Goal: Navigation & Orientation: Find specific page/section

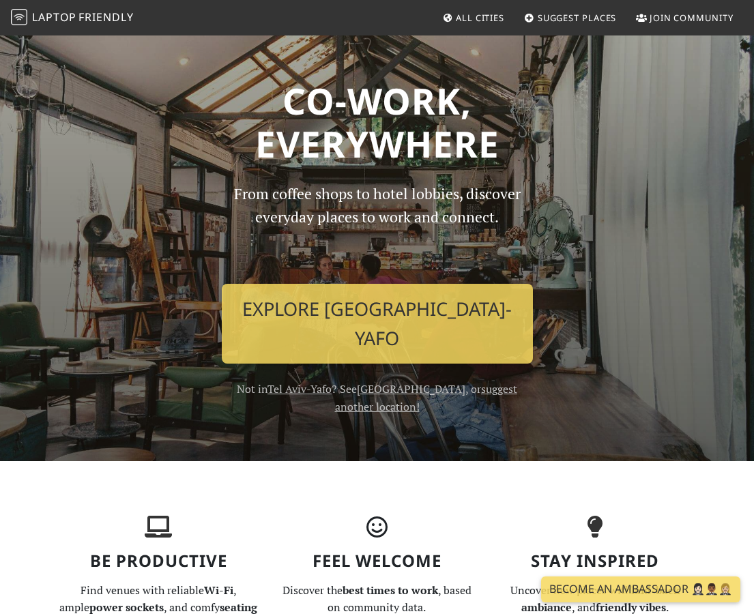
click at [472, 16] on span "All Cities" at bounding box center [480, 18] width 48 height 12
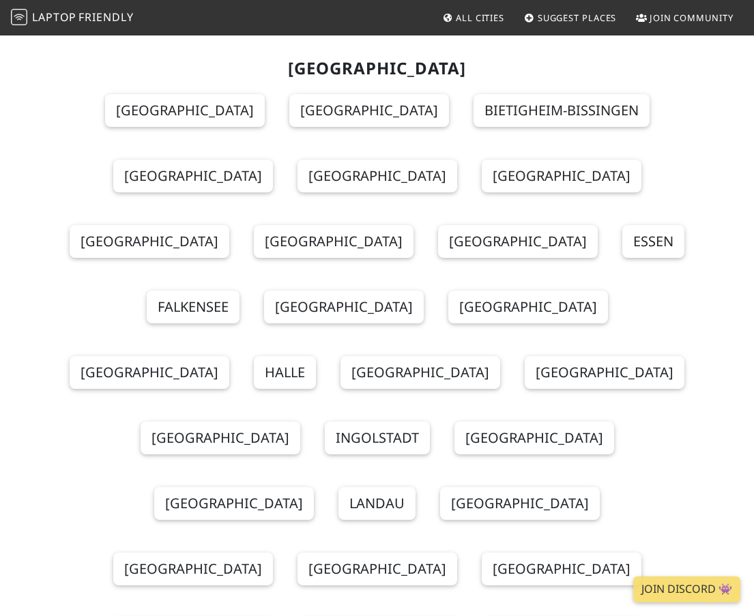
scroll to position [5357, 0]
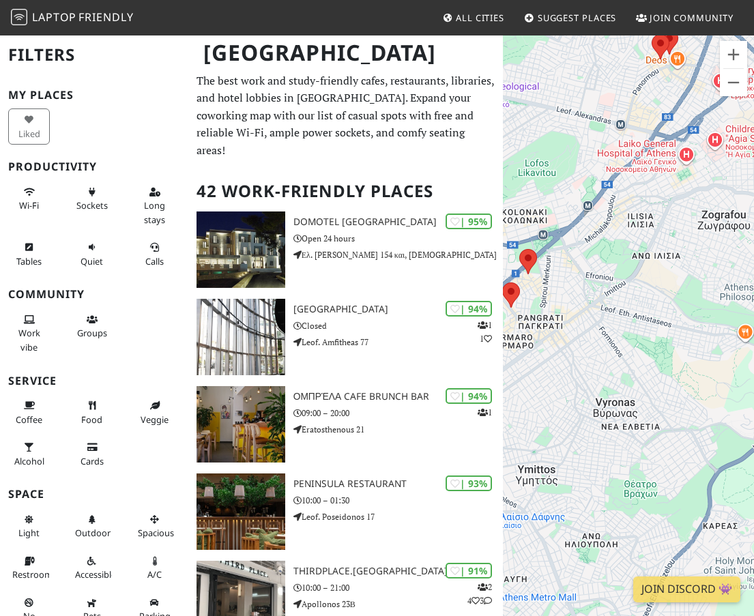
drag, startPoint x: 633, startPoint y: 181, endPoint x: 693, endPoint y: 459, distance: 284.1
click at [693, 459] on div at bounding box center [628, 342] width 251 height 616
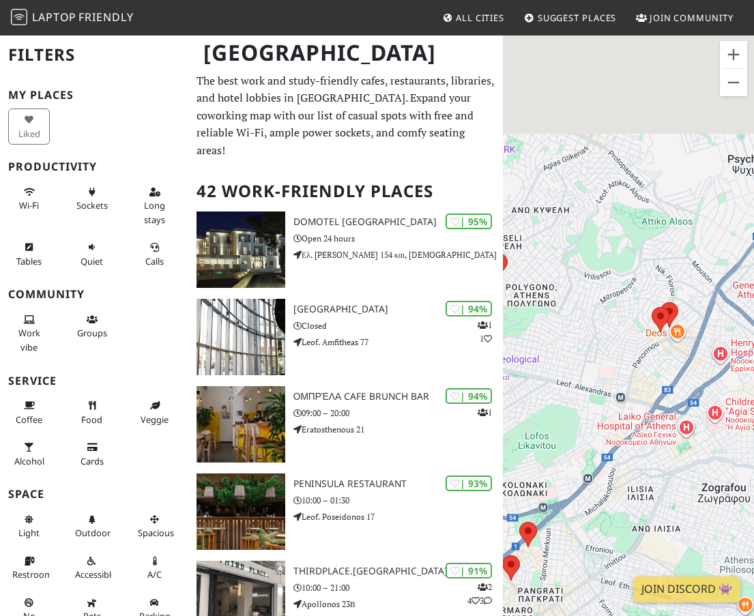
drag, startPoint x: 707, startPoint y: 224, endPoint x: 680, endPoint y: 340, distance: 119.0
click at [683, 339] on div at bounding box center [628, 342] width 251 height 616
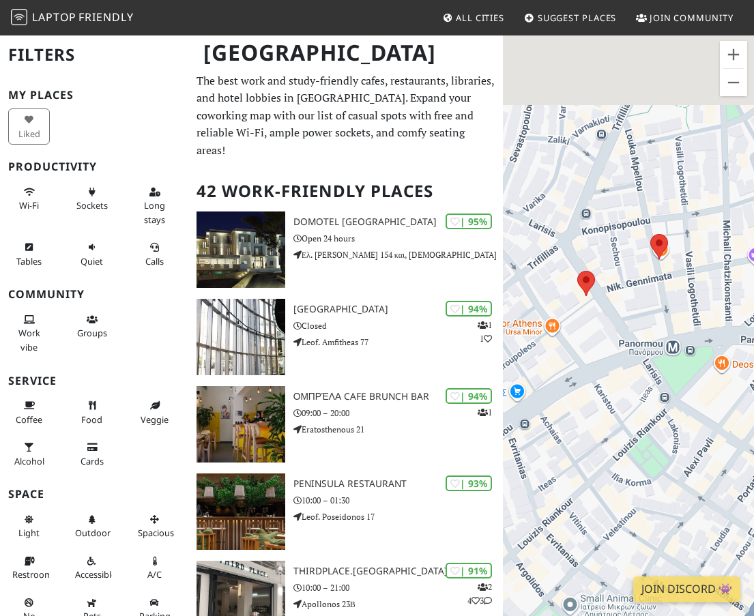
drag, startPoint x: 635, startPoint y: 253, endPoint x: 642, endPoint y: 379, distance: 126.5
click at [642, 379] on div at bounding box center [628, 342] width 251 height 616
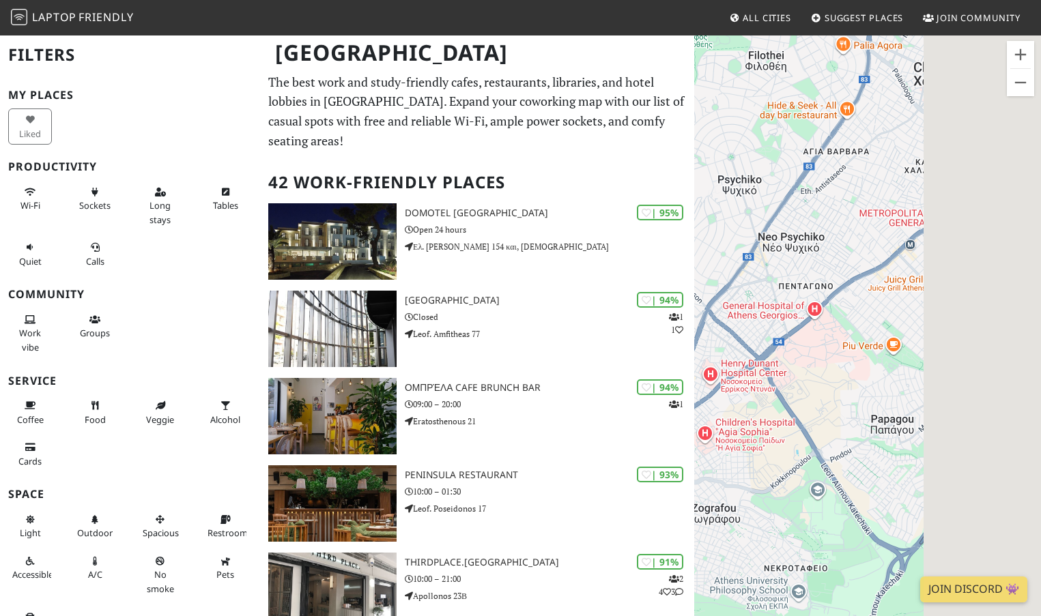
drag, startPoint x: 1009, startPoint y: 343, endPoint x: 778, endPoint y: 347, distance: 230.7
click at [754, 347] on div at bounding box center [867, 342] width 347 height 616
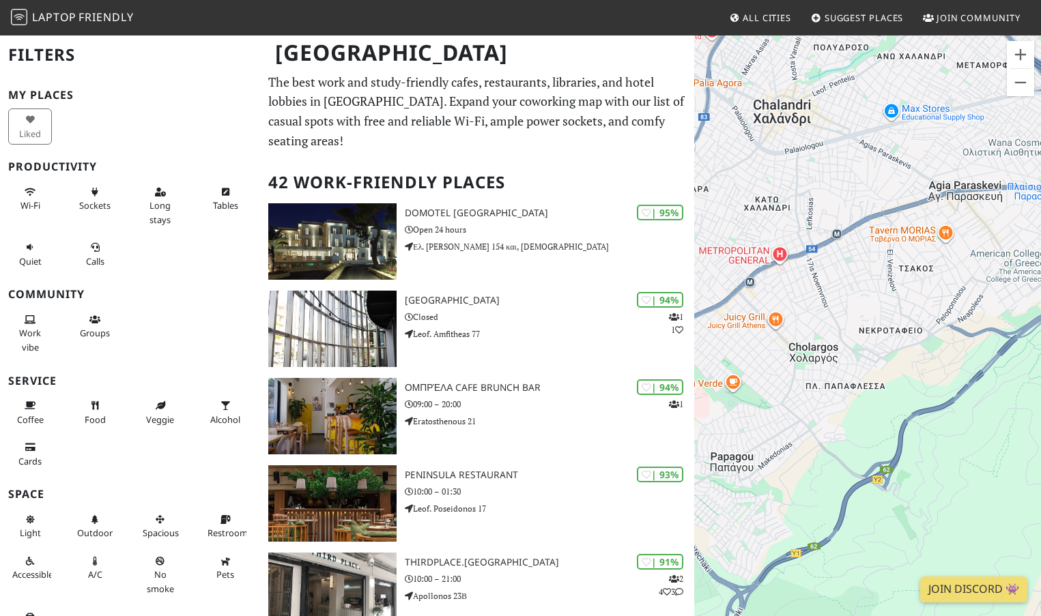
drag, startPoint x: 865, startPoint y: 350, endPoint x: 893, endPoint y: 388, distance: 46.8
click at [754, 388] on div at bounding box center [867, 342] width 347 height 616
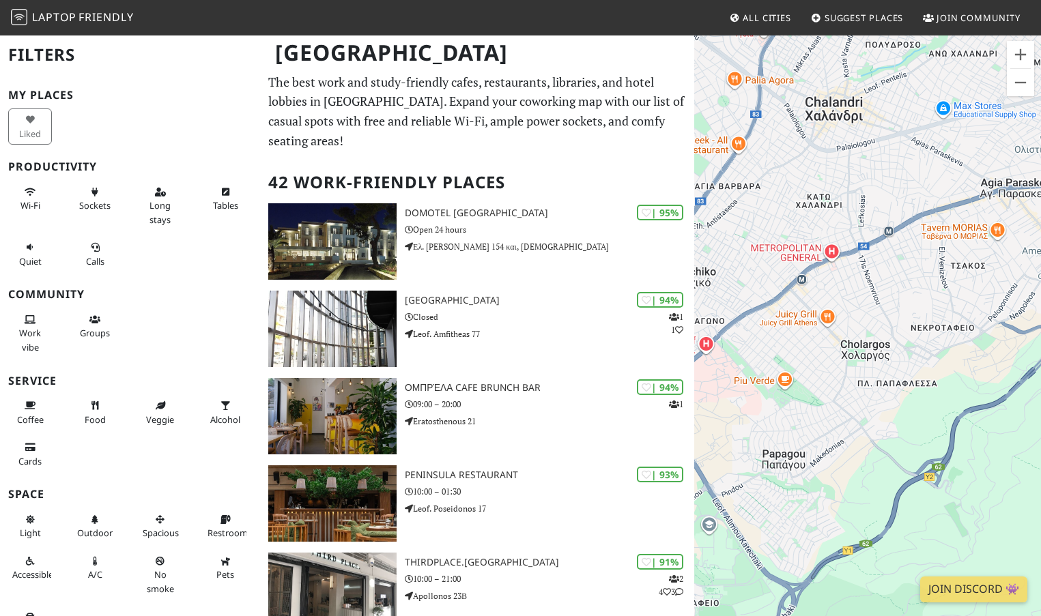
drag, startPoint x: 866, startPoint y: 386, endPoint x: 1005, endPoint y: 371, distance: 139.3
click at [754, 379] on div at bounding box center [867, 342] width 347 height 616
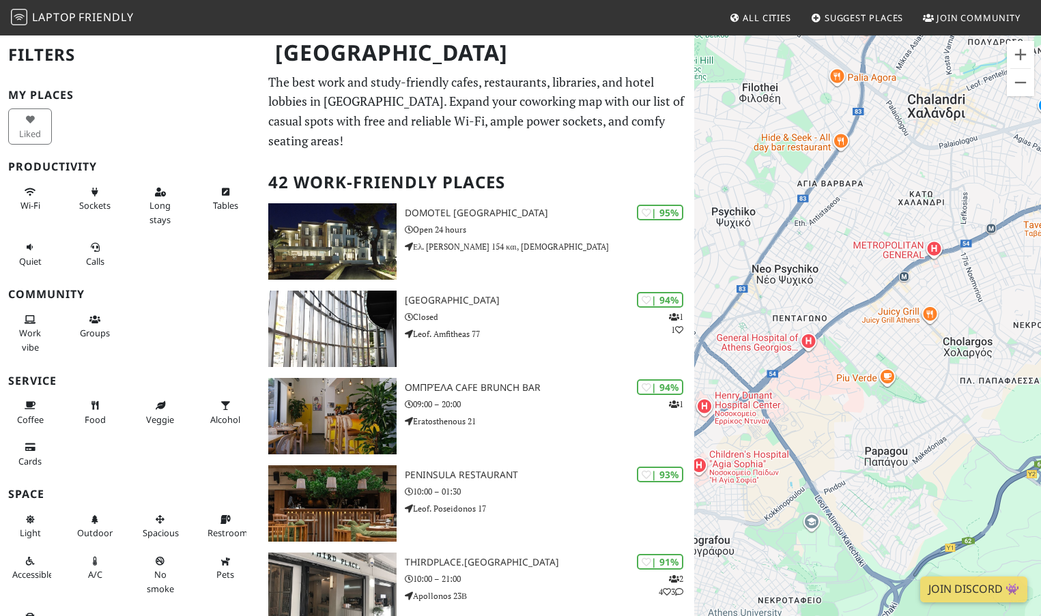
drag, startPoint x: 851, startPoint y: 395, endPoint x: 914, endPoint y: 373, distance: 66.7
click at [754, 379] on div at bounding box center [867, 342] width 347 height 616
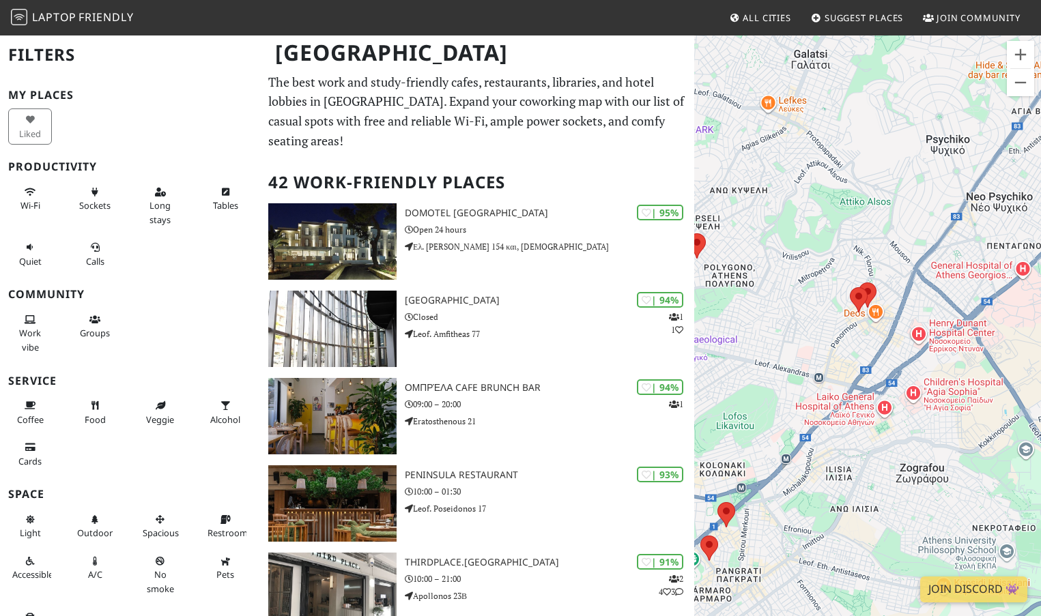
drag, startPoint x: 819, startPoint y: 395, endPoint x: 897, endPoint y: 366, distance: 83.2
click at [754, 368] on div at bounding box center [867, 342] width 347 height 616
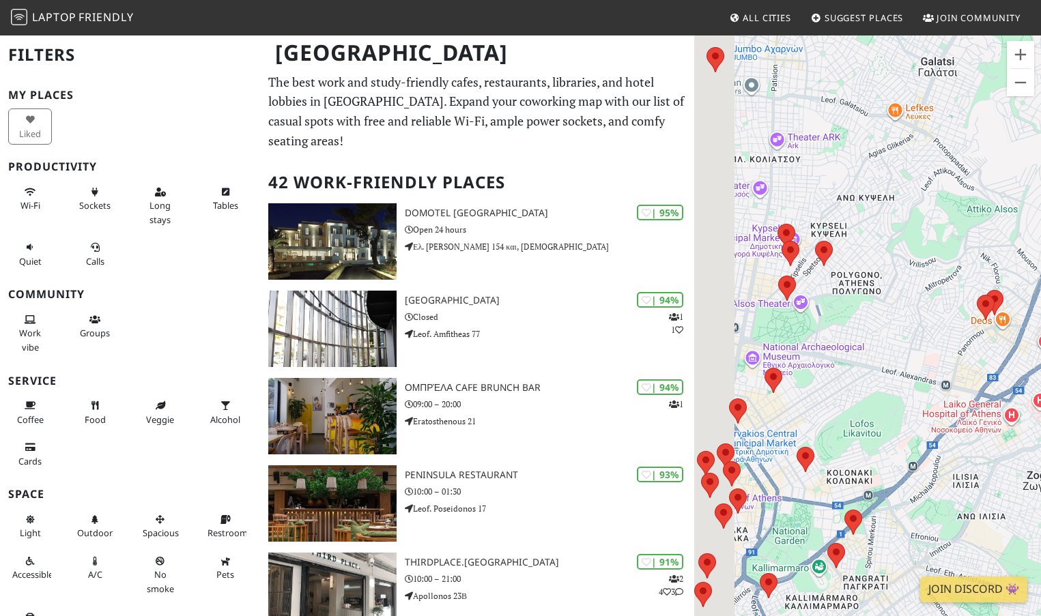
drag, startPoint x: 765, startPoint y: 360, endPoint x: 858, endPoint y: 369, distance: 93.2
click at [754, 369] on div at bounding box center [867, 342] width 347 height 616
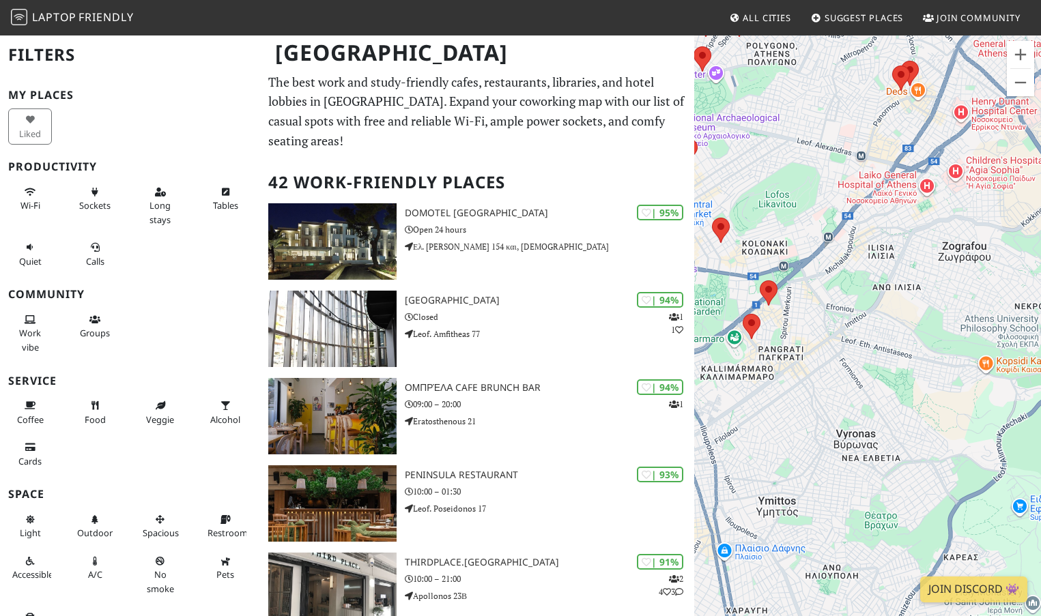
drag, startPoint x: 949, startPoint y: 225, endPoint x: 781, endPoint y: 353, distance: 211.3
click at [754, 354] on div at bounding box center [867, 342] width 347 height 616
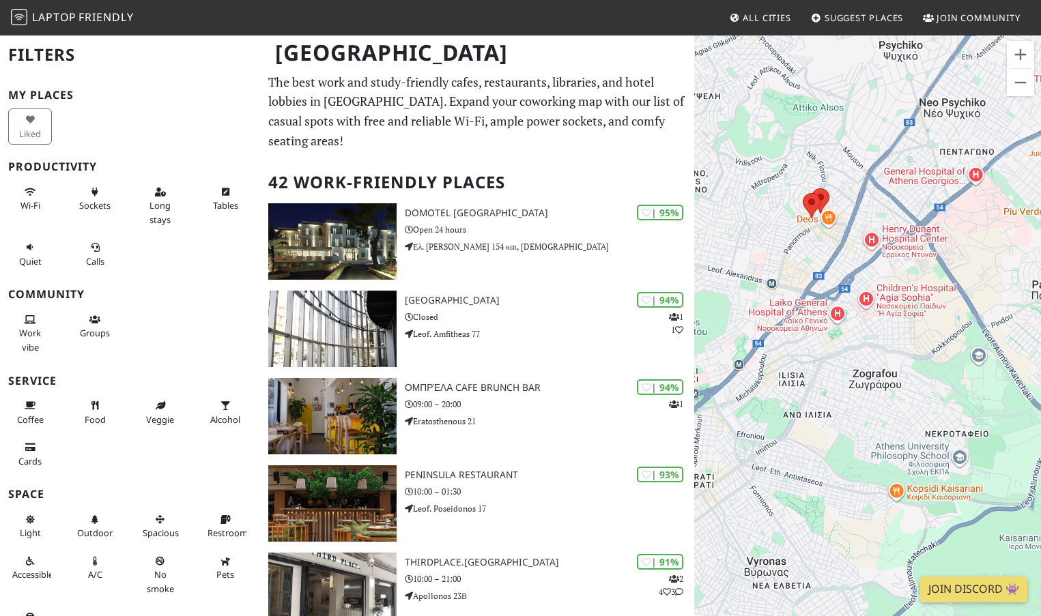
drag, startPoint x: 926, startPoint y: 239, endPoint x: 840, endPoint y: 317, distance: 115.9
click at [754, 324] on div at bounding box center [867, 342] width 347 height 616
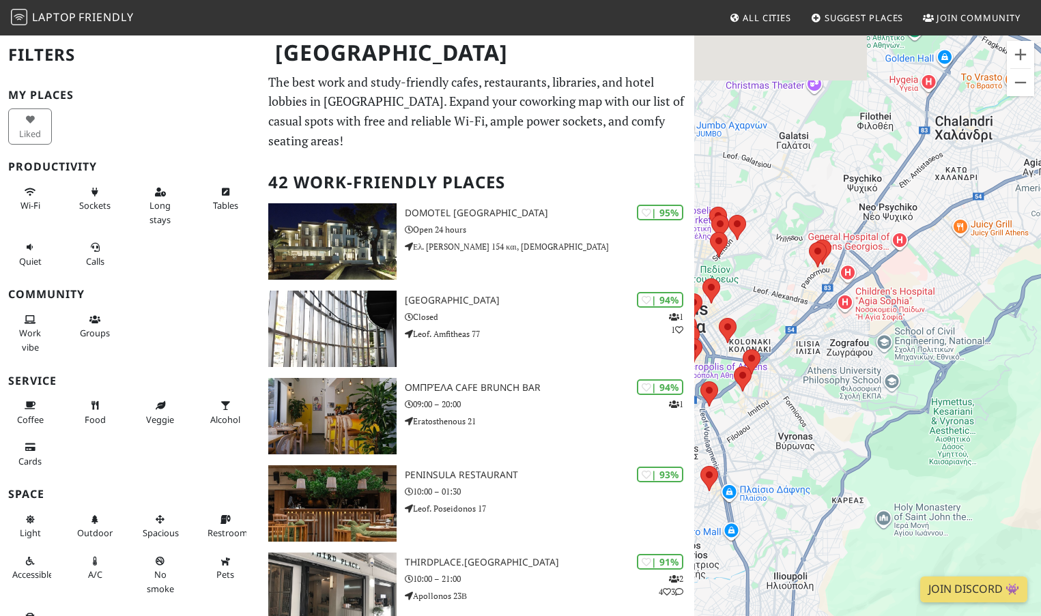
drag, startPoint x: 799, startPoint y: 174, endPoint x: 824, endPoint y: 208, distance: 42.9
click at [754, 207] on div at bounding box center [867, 342] width 347 height 616
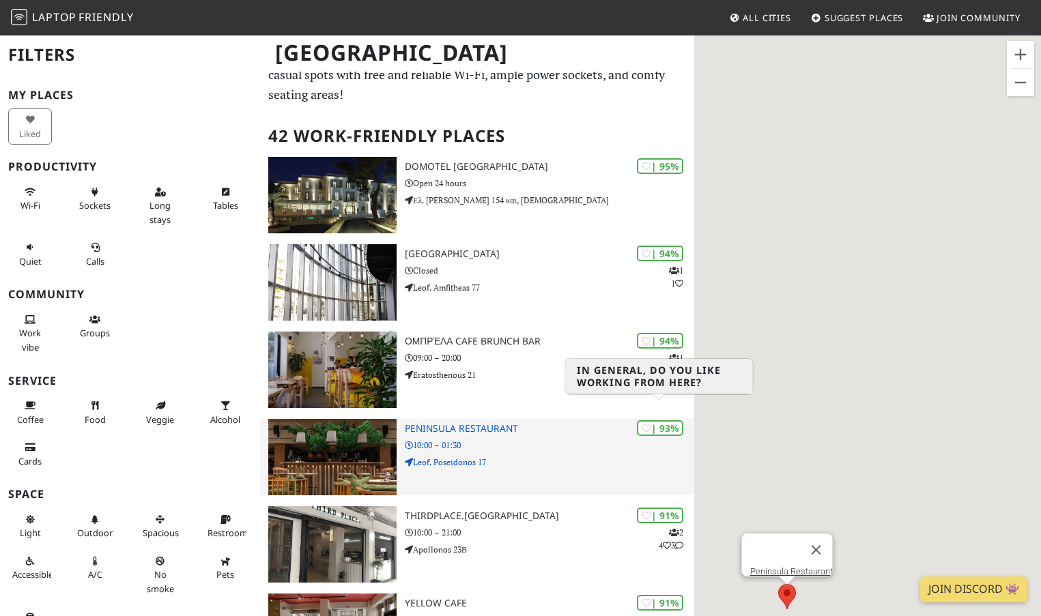
scroll to position [48, 0]
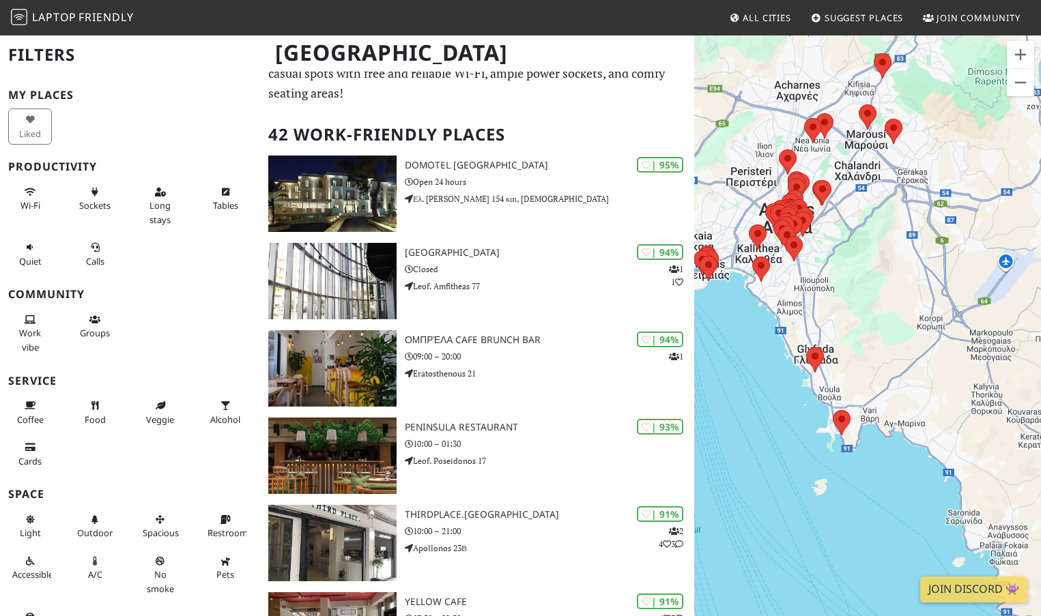
drag, startPoint x: 784, startPoint y: 335, endPoint x: 852, endPoint y: 412, distance: 102.5
click at [754, 412] on div at bounding box center [867, 342] width 347 height 616
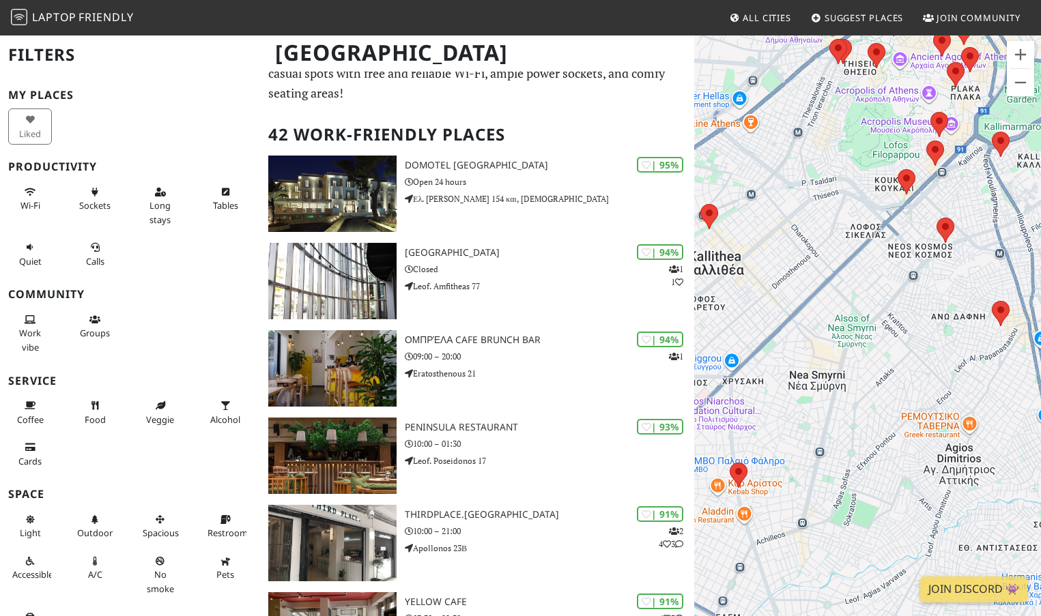
drag, startPoint x: 912, startPoint y: 283, endPoint x: 833, endPoint y: 380, distance: 124.7
click at [754, 396] on div at bounding box center [867, 342] width 347 height 616
